Goal: Information Seeking & Learning: Find specific fact

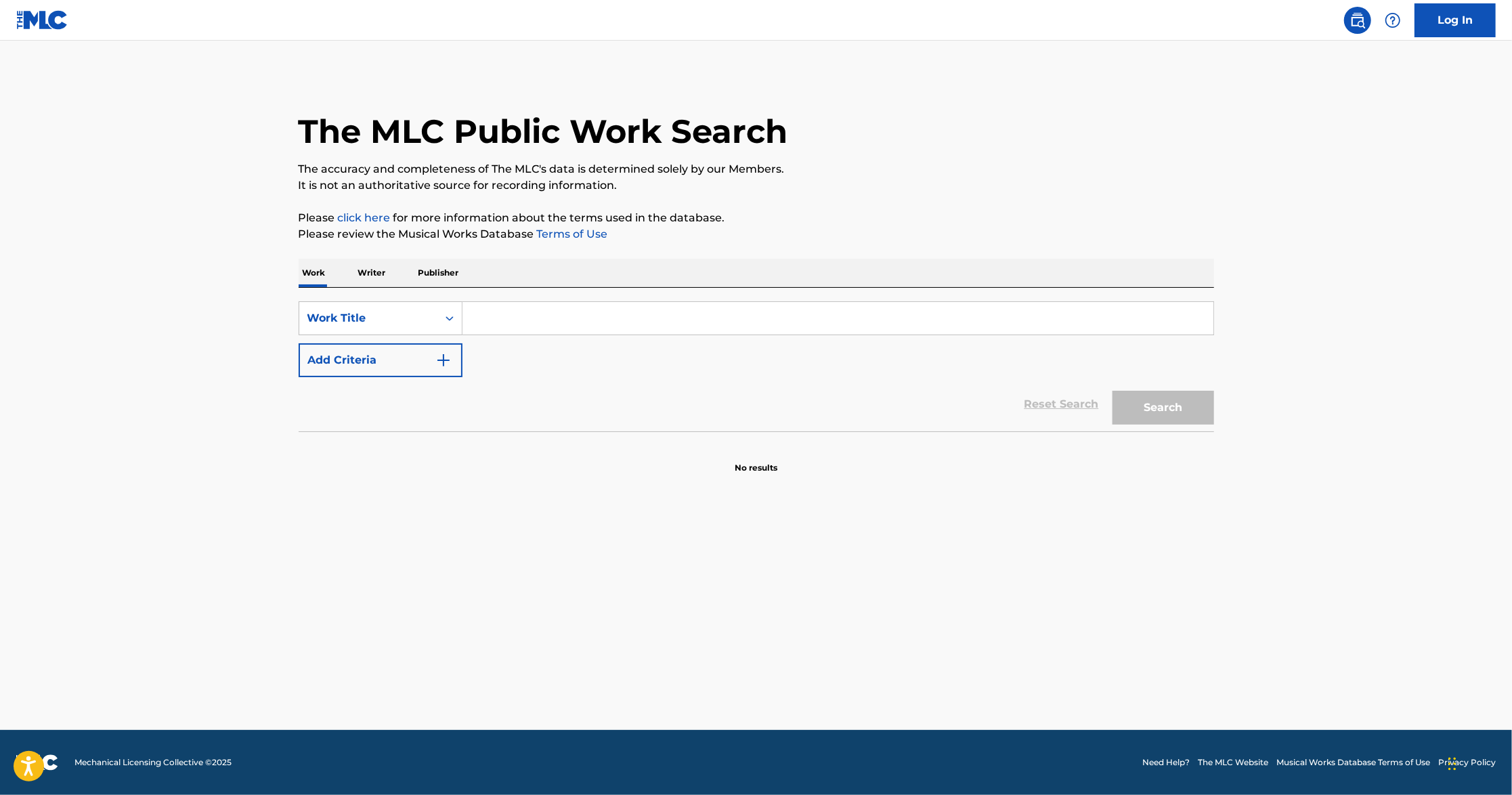
click at [537, 310] on input "Search Form" at bounding box center [838, 318] width 751 height 33
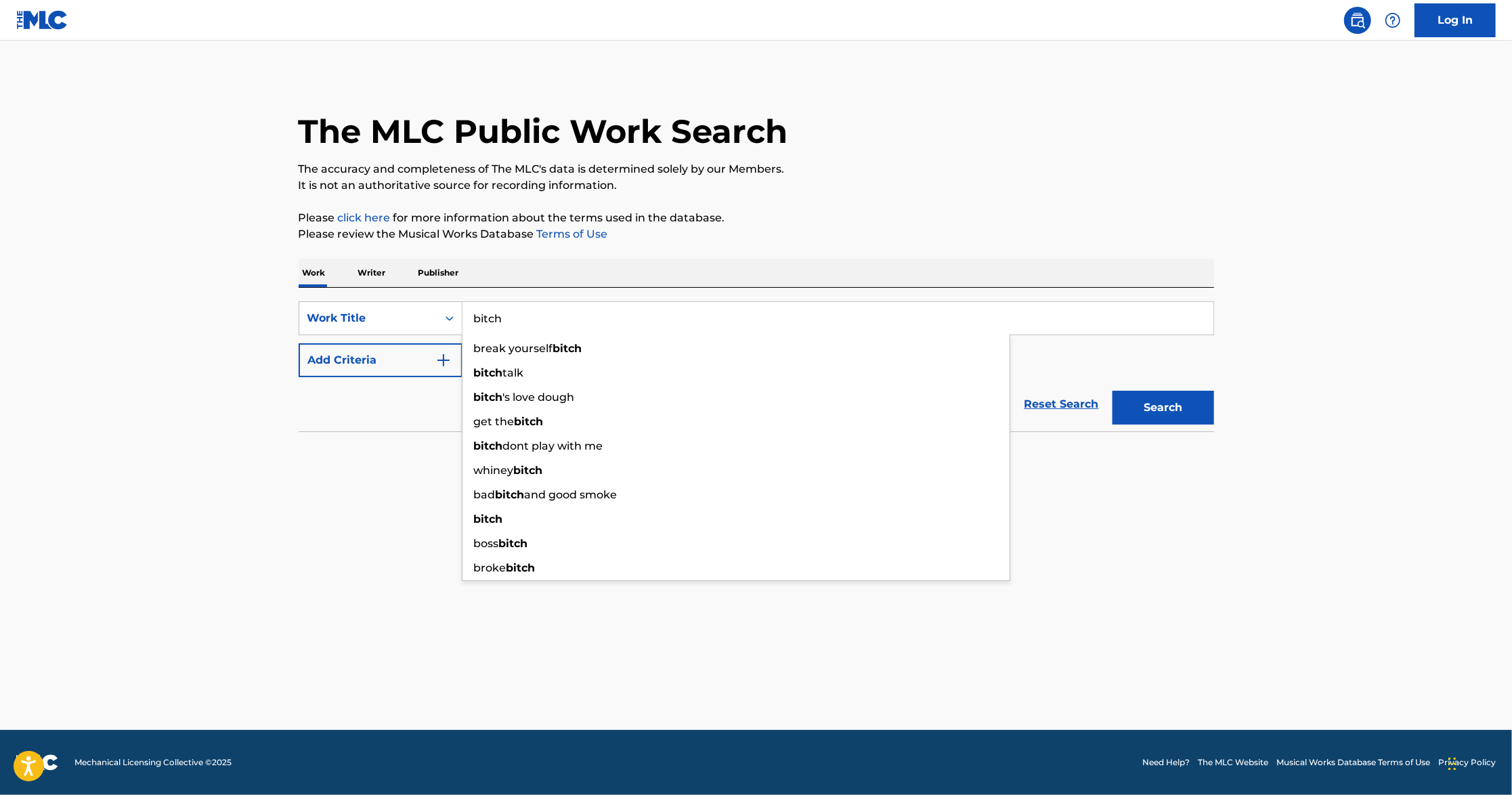
type input "bitch"
drag, startPoint x: 360, startPoint y: 447, endPoint x: 486, endPoint y: 378, distance: 143.7
click at [370, 448] on section "No results" at bounding box center [756, 456] width 915 height 35
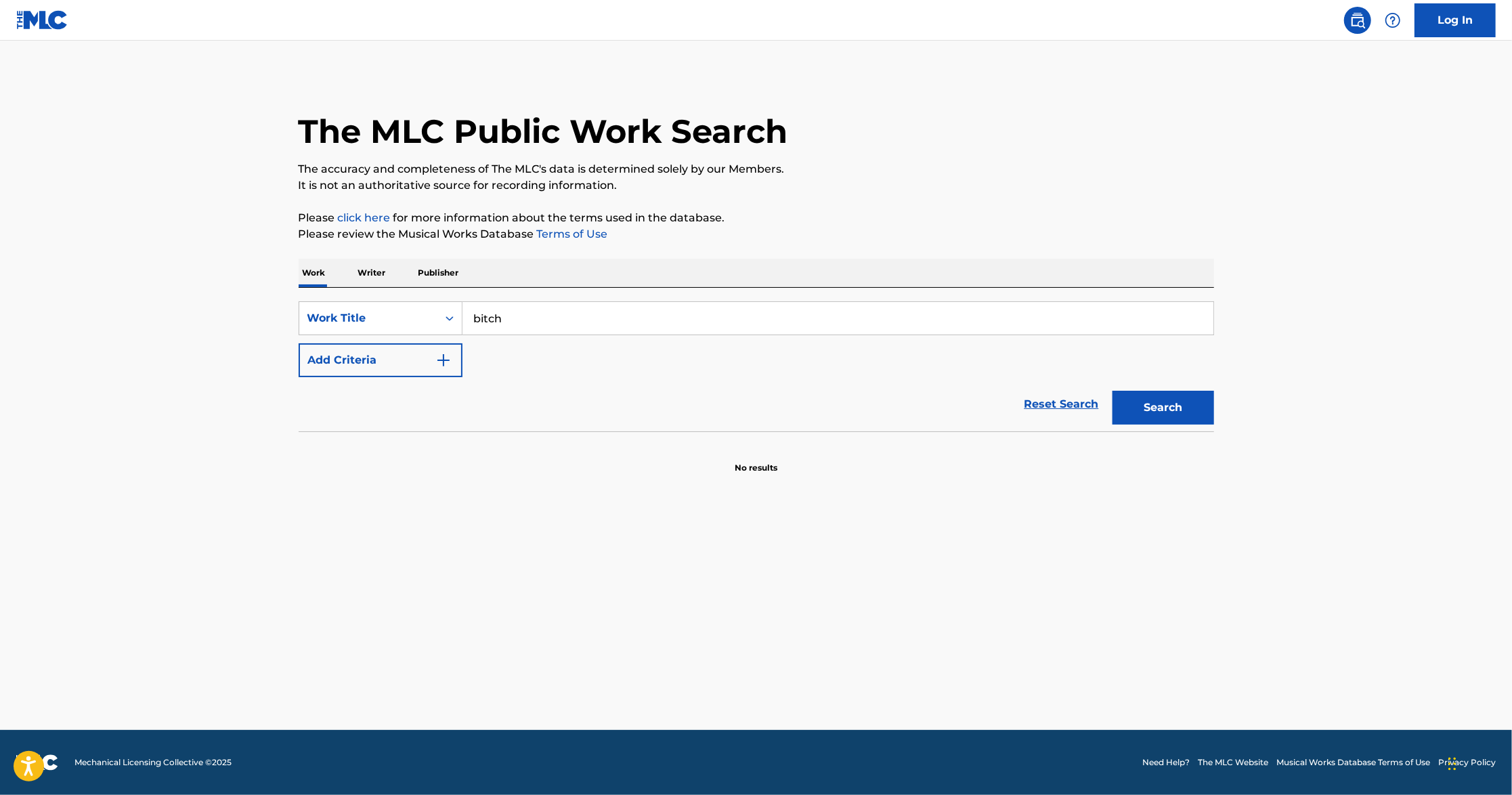
click at [454, 362] on button "Add Criteria" at bounding box center [380, 360] width 164 height 34
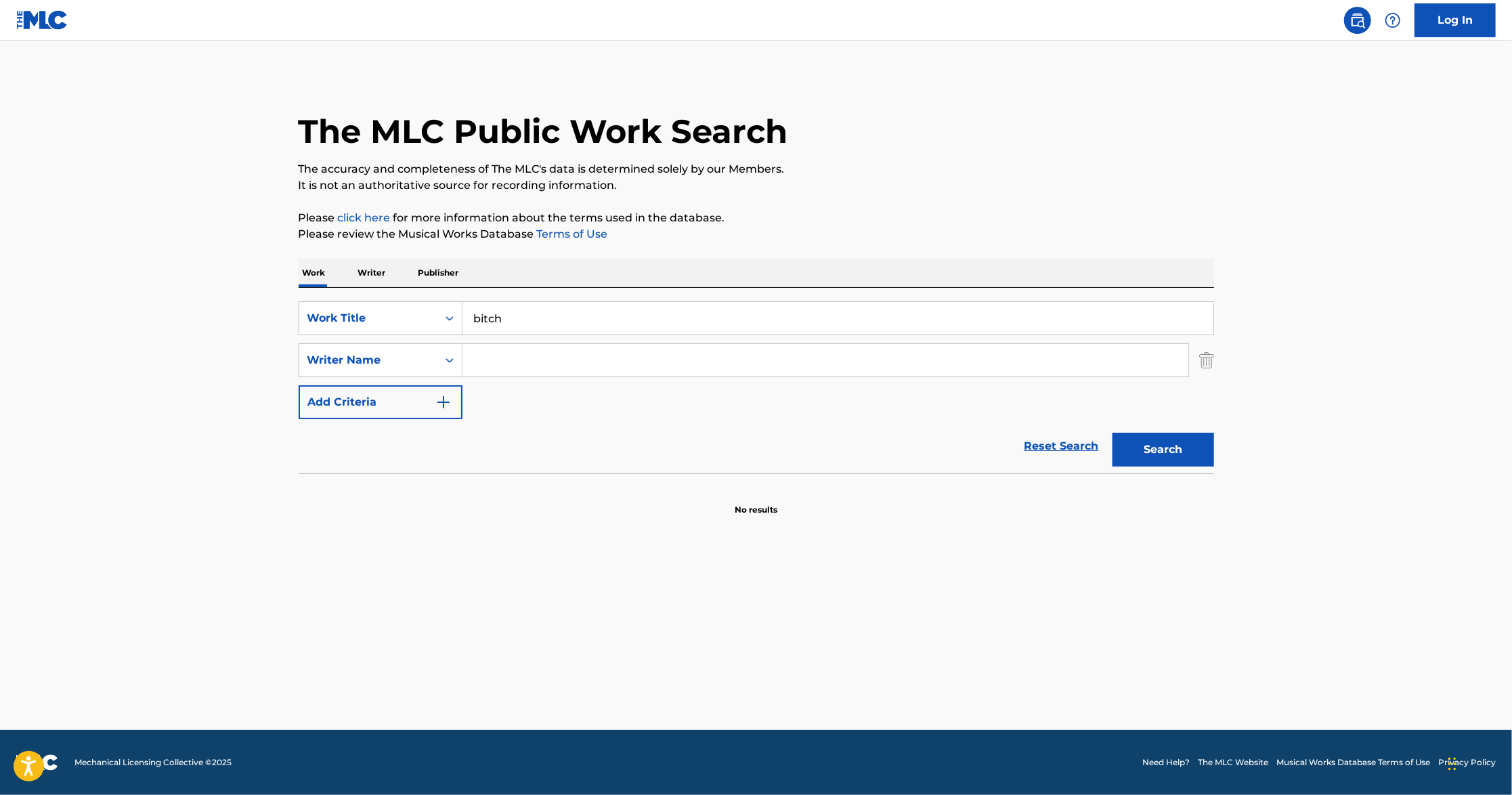
click at [511, 364] on input "Search Form" at bounding box center [825, 360] width 726 height 33
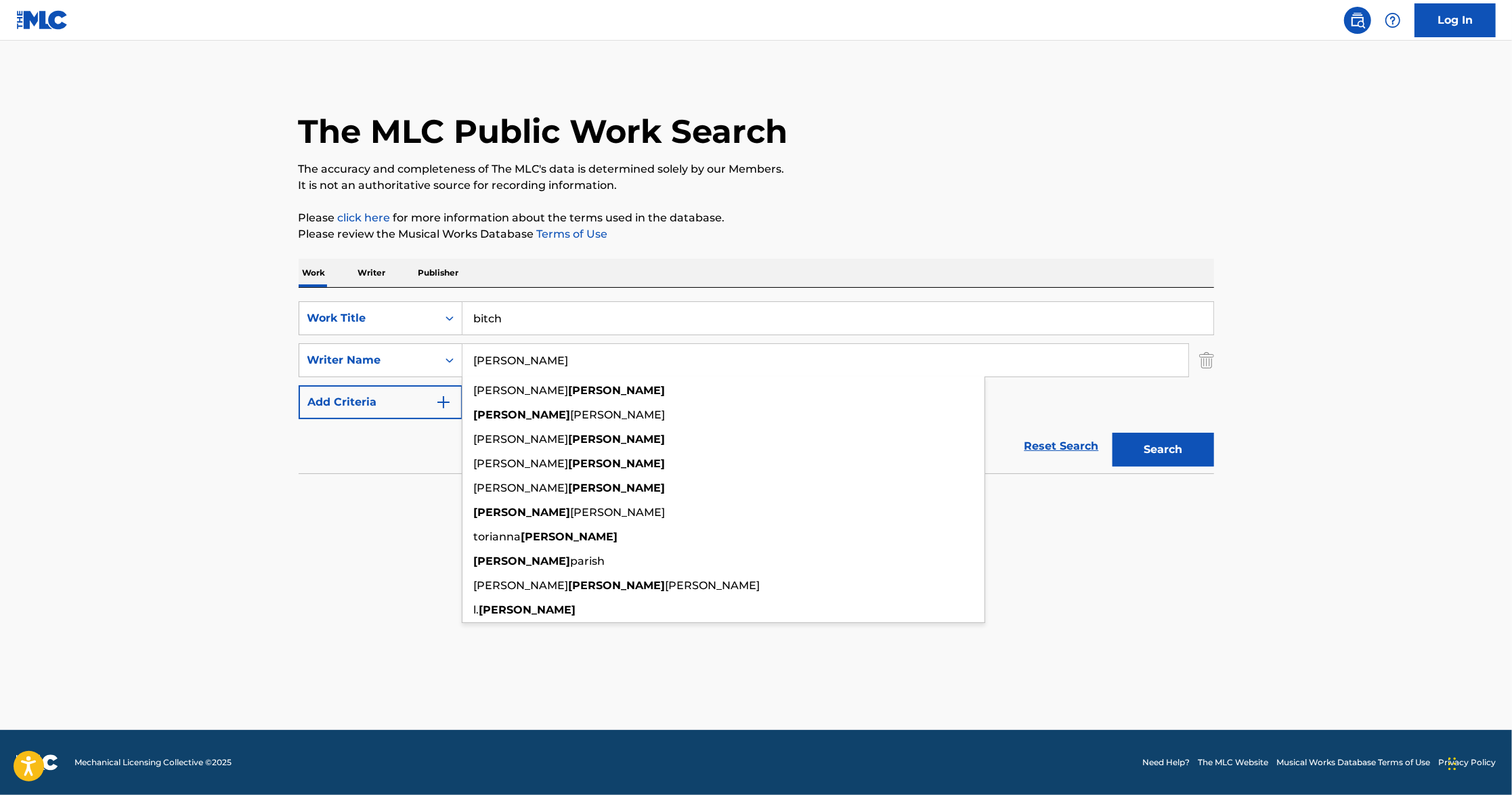
type input "[PERSON_NAME]"
click at [1112, 433] on button "Search" at bounding box center [1163, 449] width 102 height 34
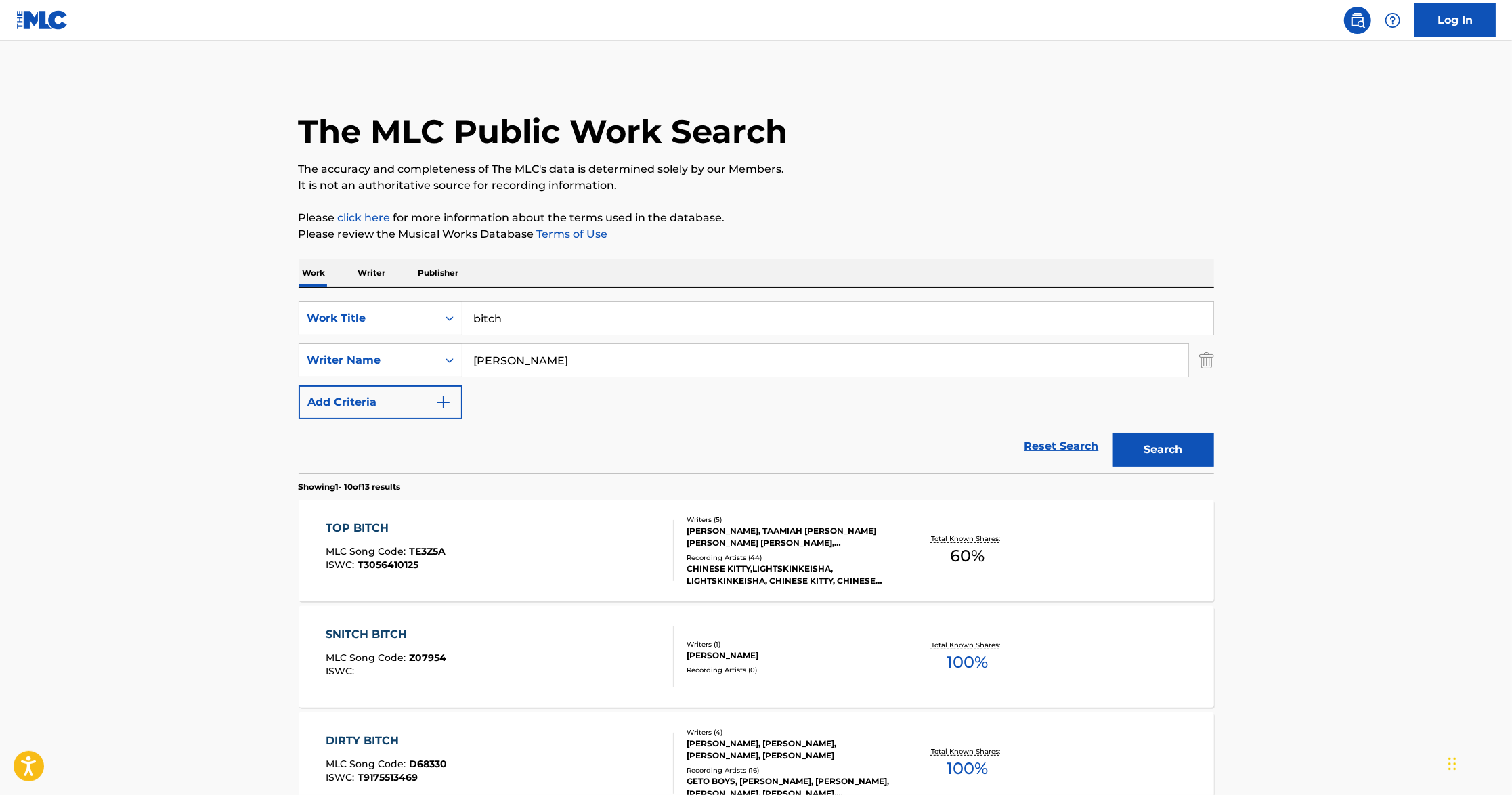
click at [472, 320] on input "bitch" at bounding box center [838, 318] width 751 height 33
type input "gotgo bitch"
click at [1112, 433] on button "Search" at bounding box center [1163, 449] width 102 height 34
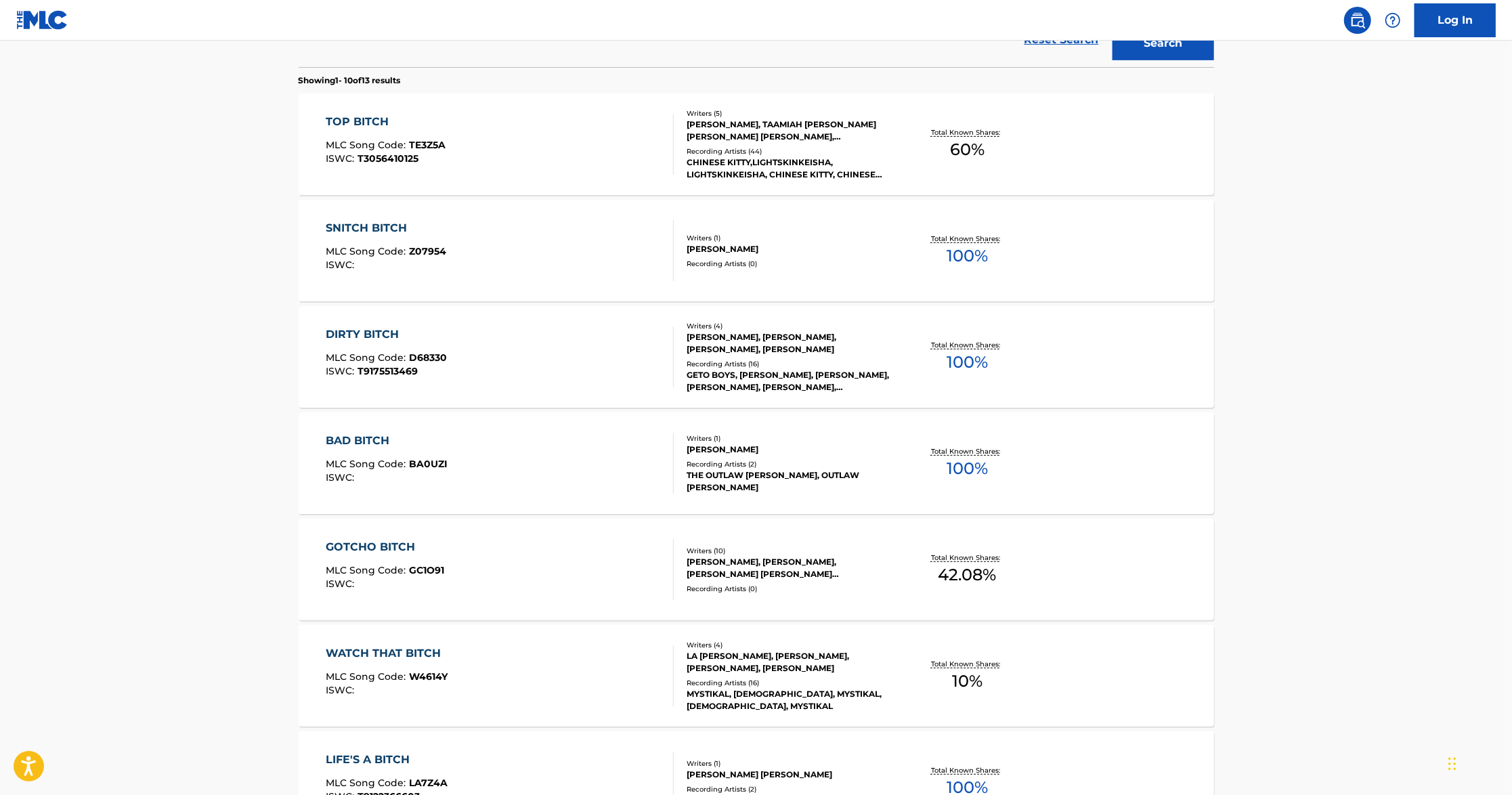
scroll to position [451, 0]
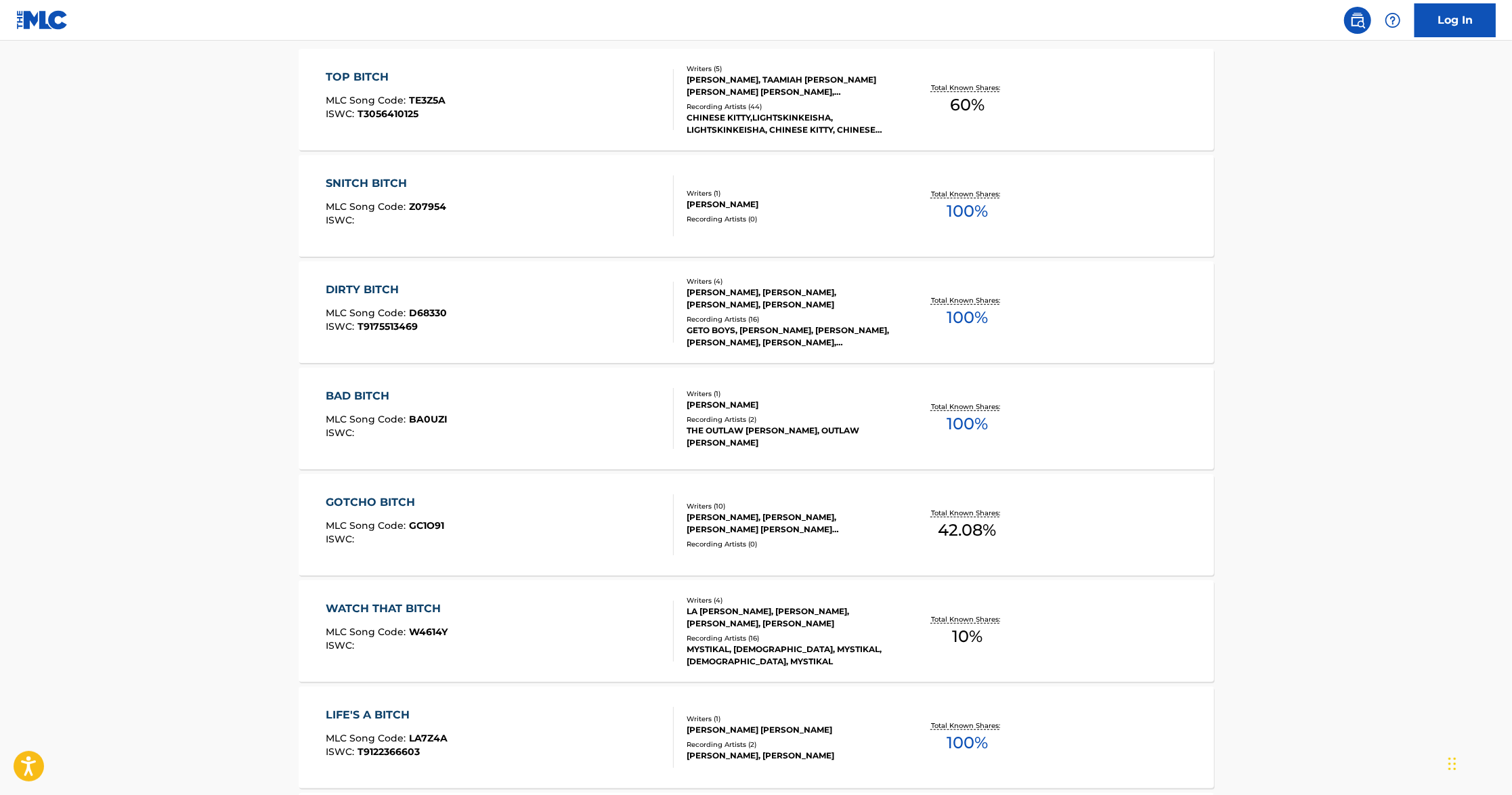
click at [574, 547] on div "GOTCHO BITCH MLC Song Code : GC1O91 ISWC :" at bounding box center [500, 524] width 348 height 61
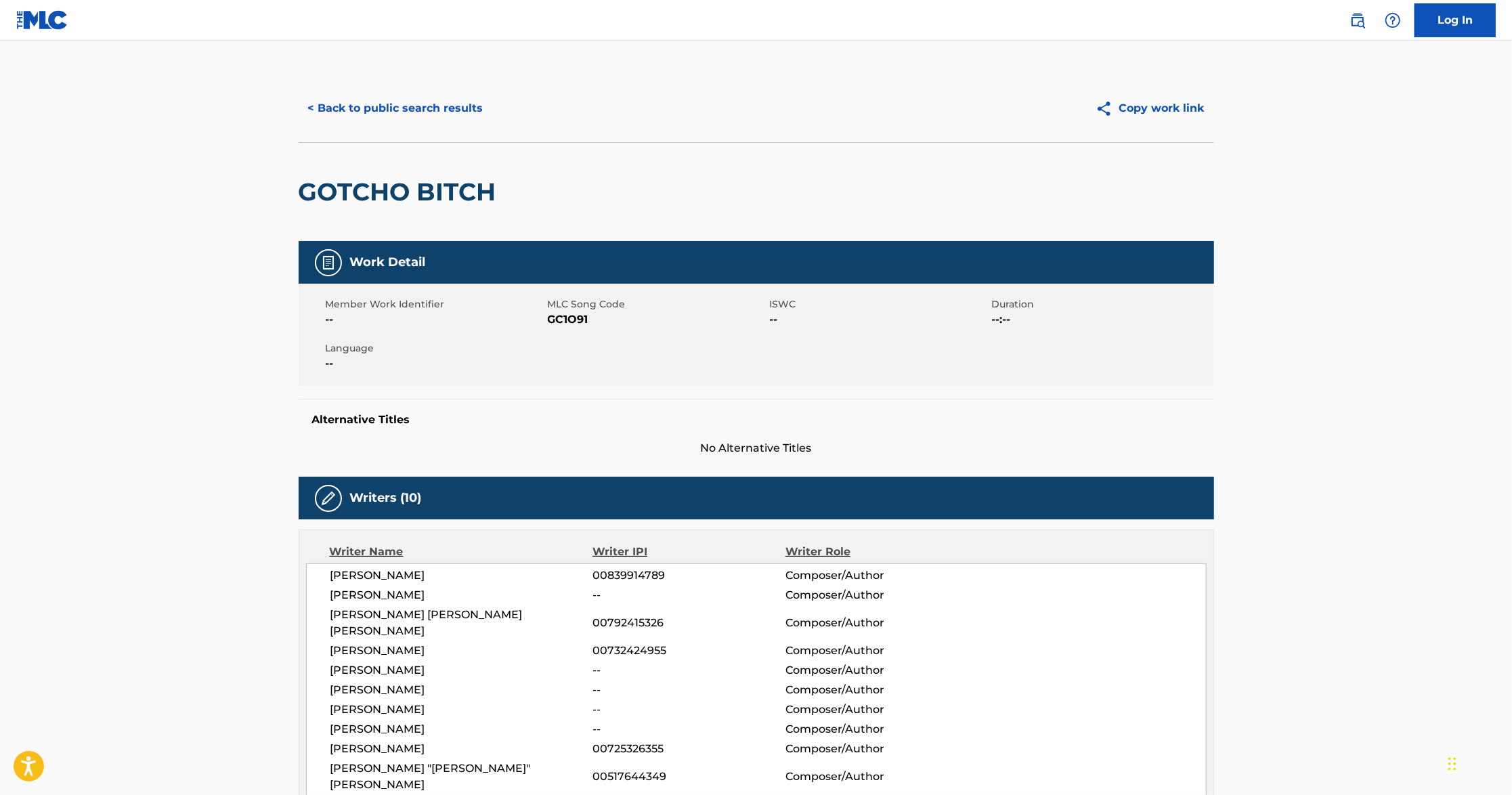
click at [366, 114] on button "< Back to public search results" at bounding box center [396, 108] width 194 height 34
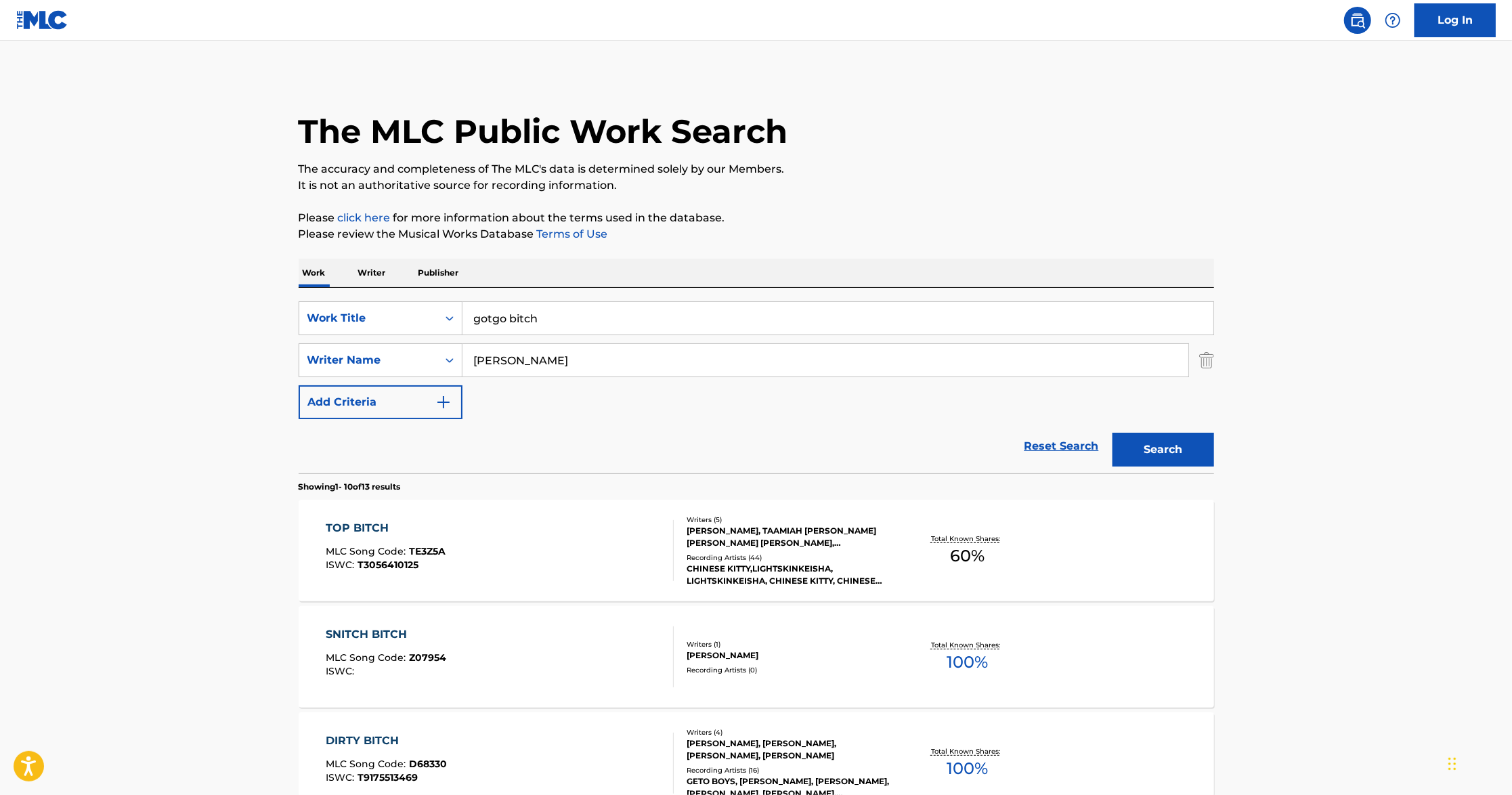
click at [629, 318] on input "gotgo bitch" at bounding box center [838, 318] width 751 height 33
paste input "Unforgettable"
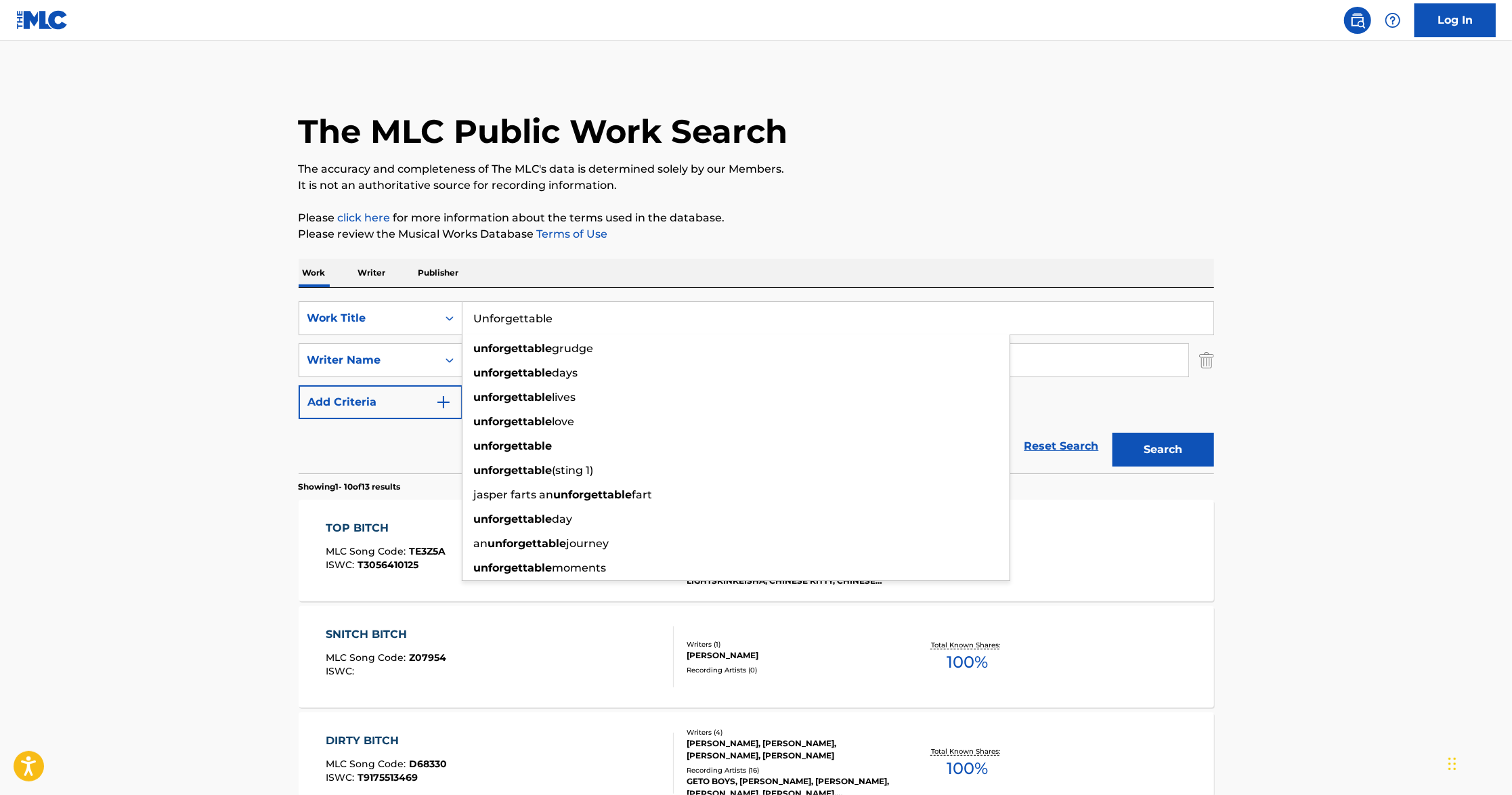
type input "Unforgettable"
click at [391, 458] on div "Reset Search Search" at bounding box center [756, 447] width 915 height 54
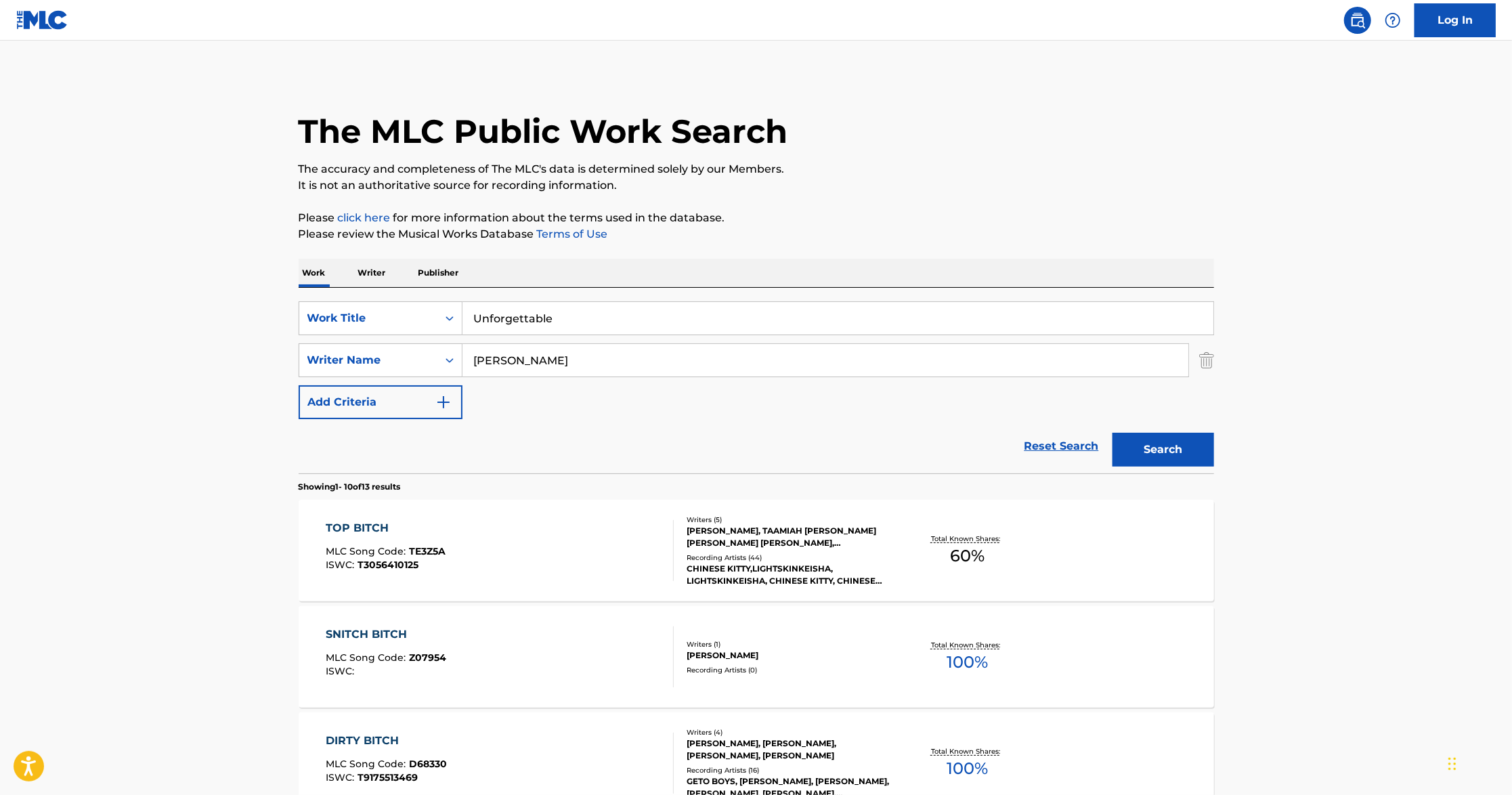
click at [569, 369] on input "[PERSON_NAME]" at bounding box center [825, 360] width 726 height 33
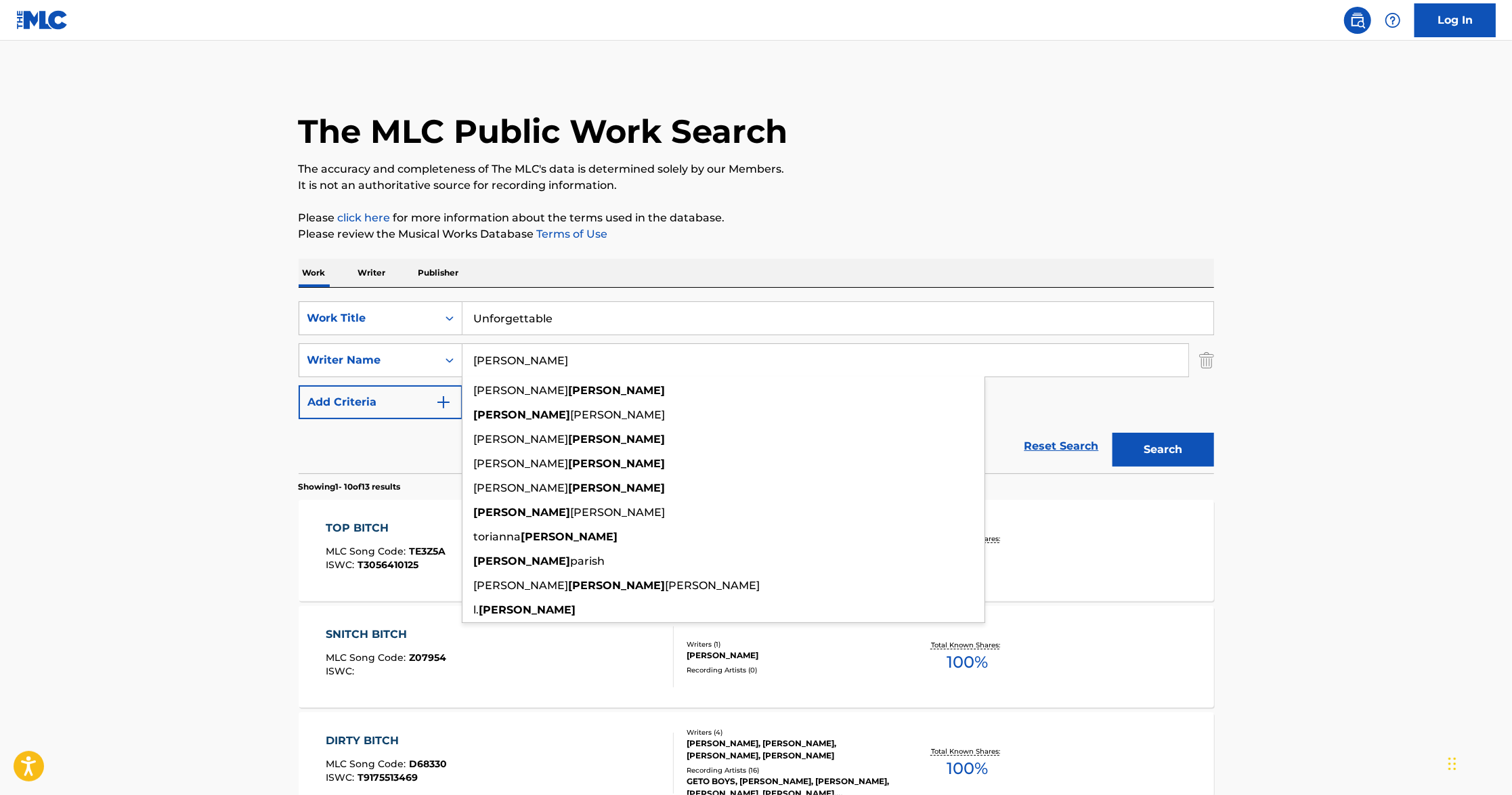
click at [569, 369] on input "[PERSON_NAME]" at bounding box center [825, 360] width 726 height 33
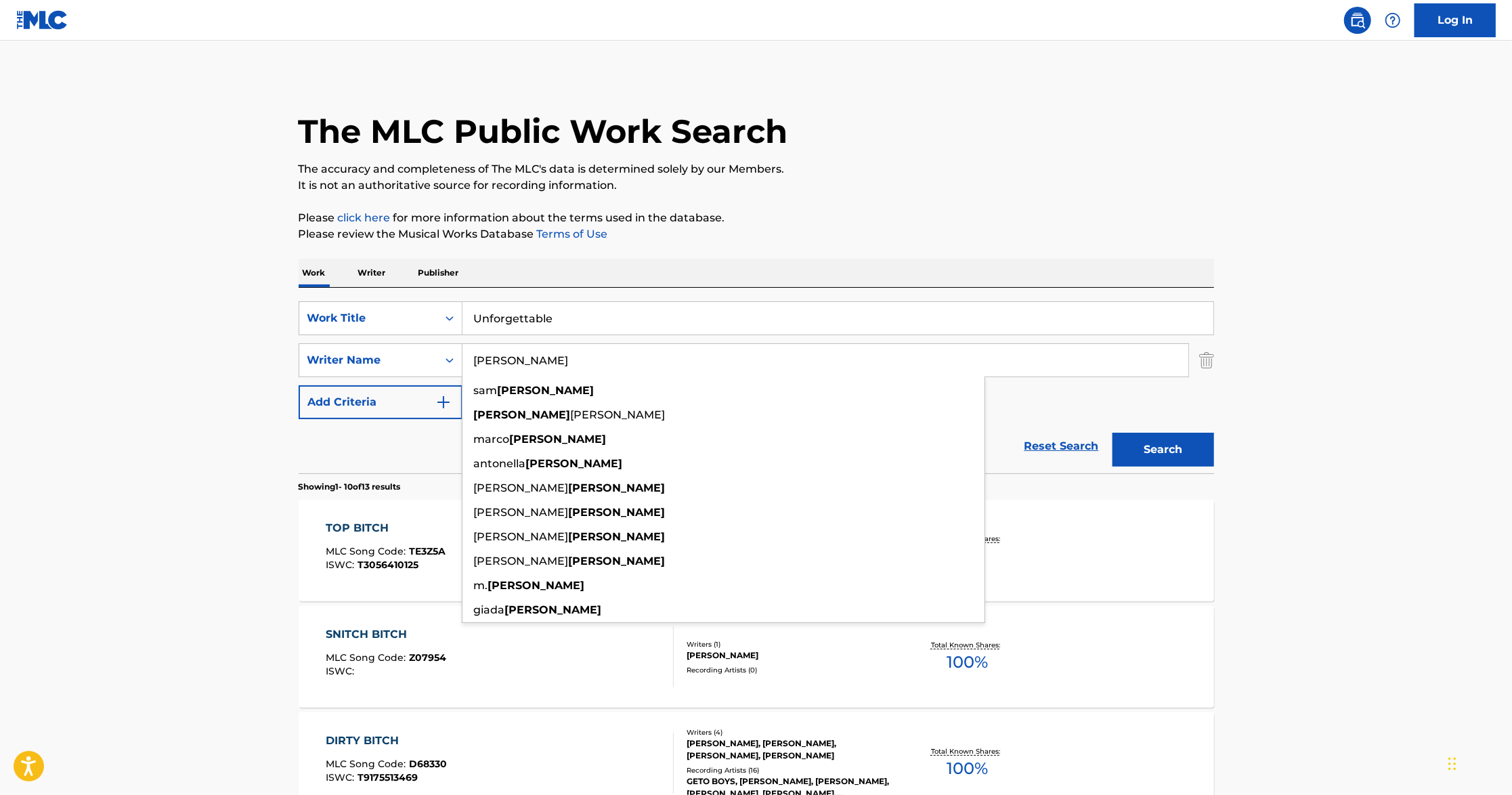
type input "[PERSON_NAME]"
click at [1112, 433] on button "Search" at bounding box center [1163, 449] width 102 height 34
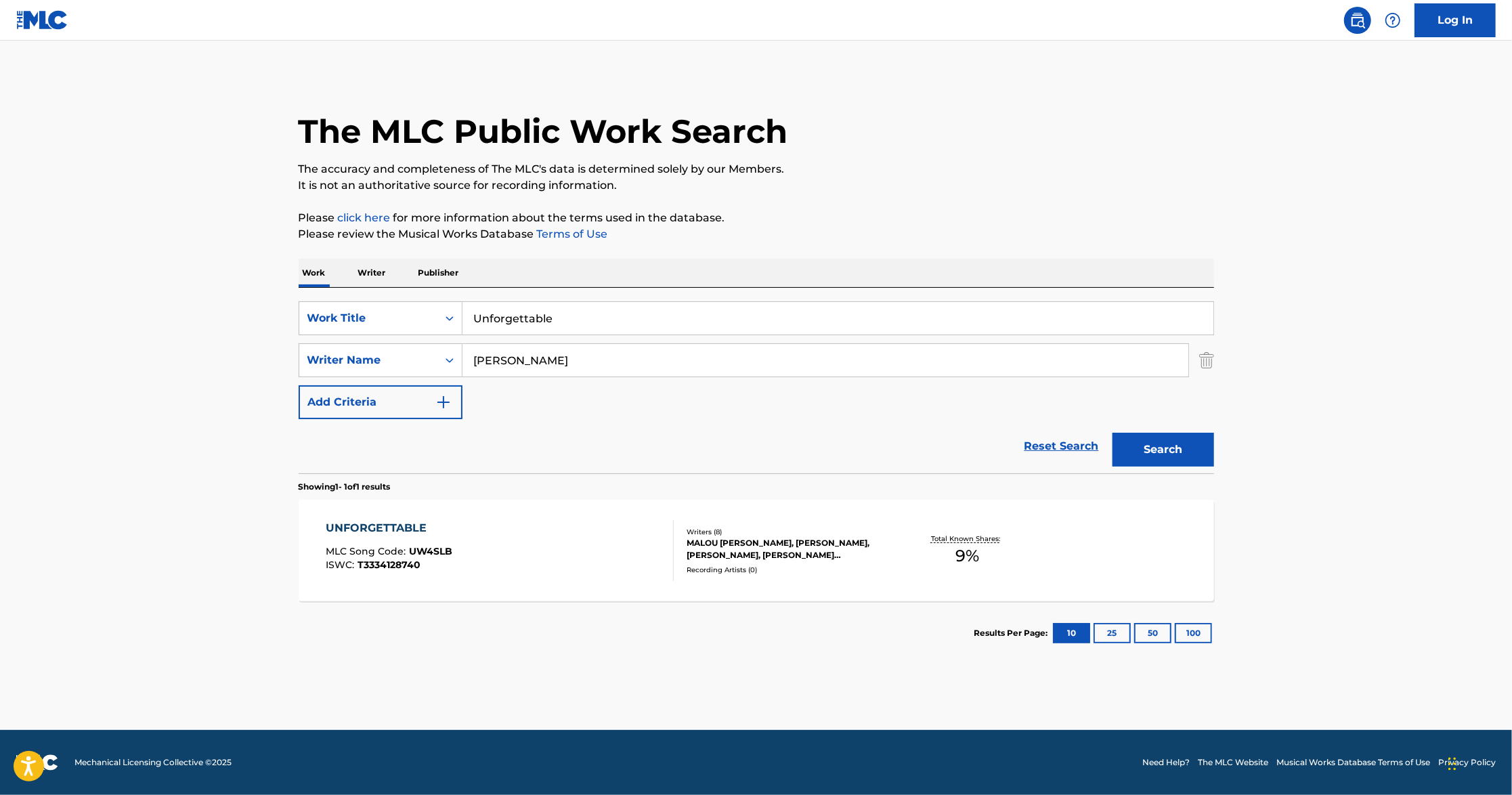
click at [575, 535] on div "UNFORGETTABLE MLC Song Code : UW4SLB ISWC : T3334128740" at bounding box center [500, 550] width 348 height 61
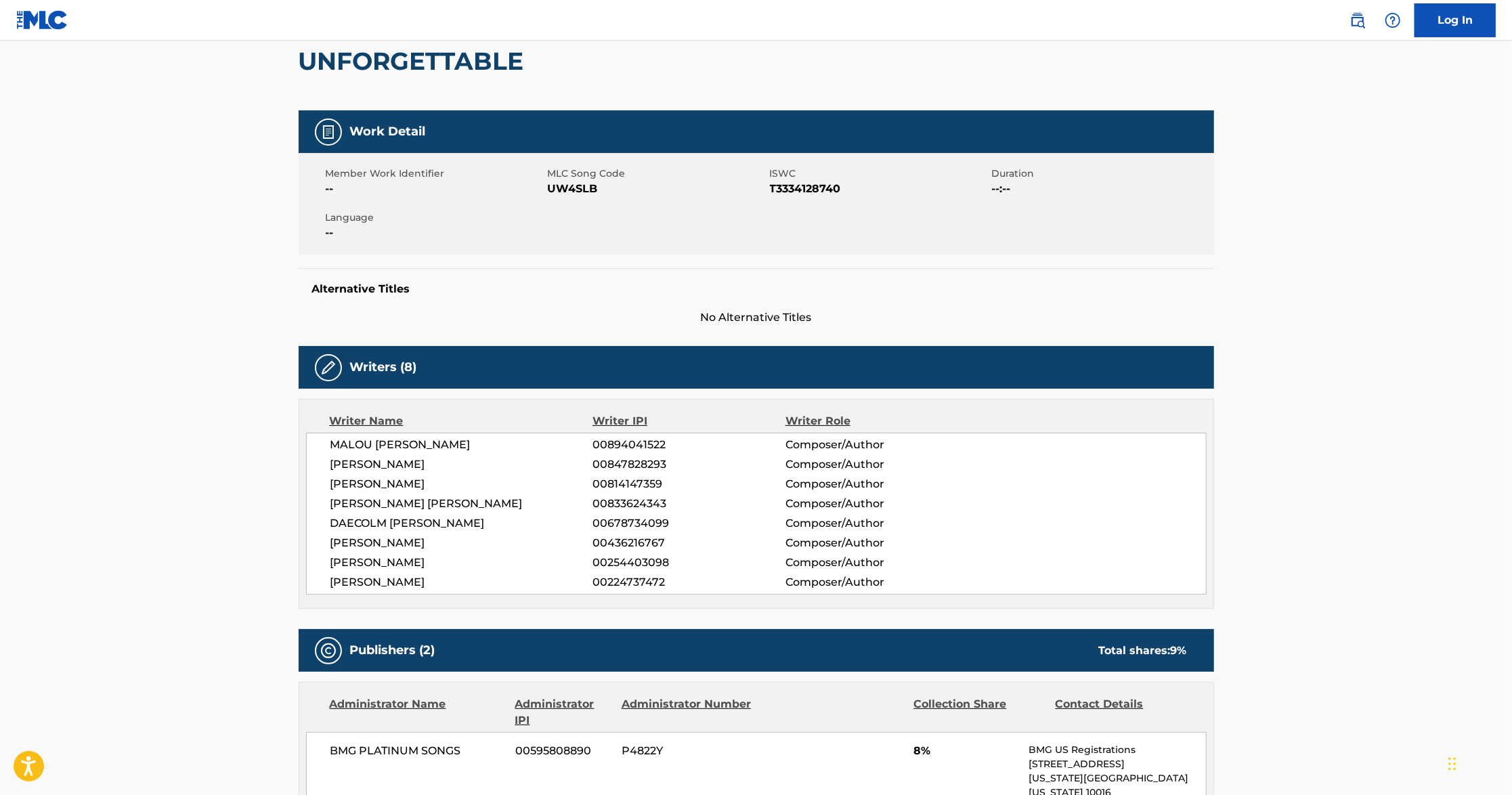
scroll to position [128, 0]
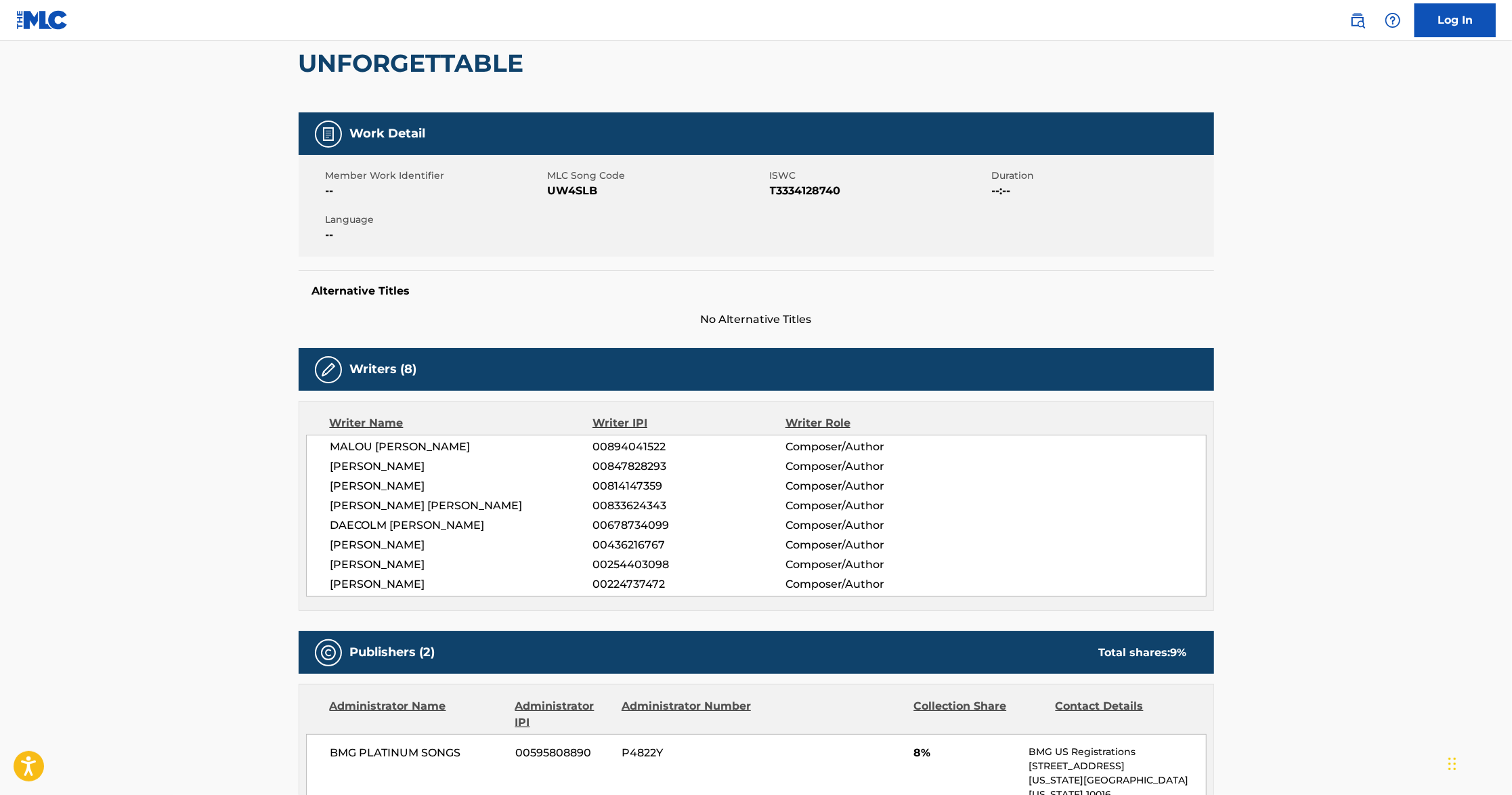
click at [187, 554] on main "< Back to public search results Copy work link UNFORGETTABLE Work Detail Member…" at bounding box center [756, 584] width 1512 height 1344
